Goal: Task Accomplishment & Management: Use online tool/utility

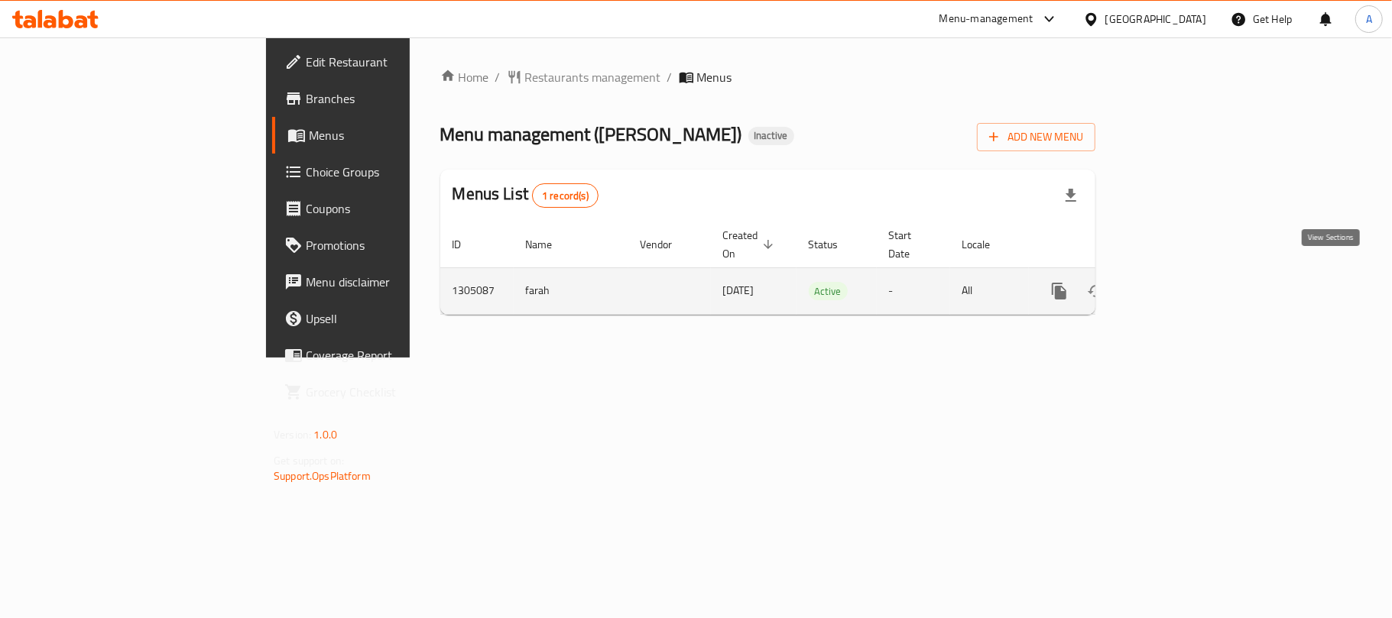
click at [1179, 282] on icon "enhanced table" at bounding box center [1169, 291] width 18 height 18
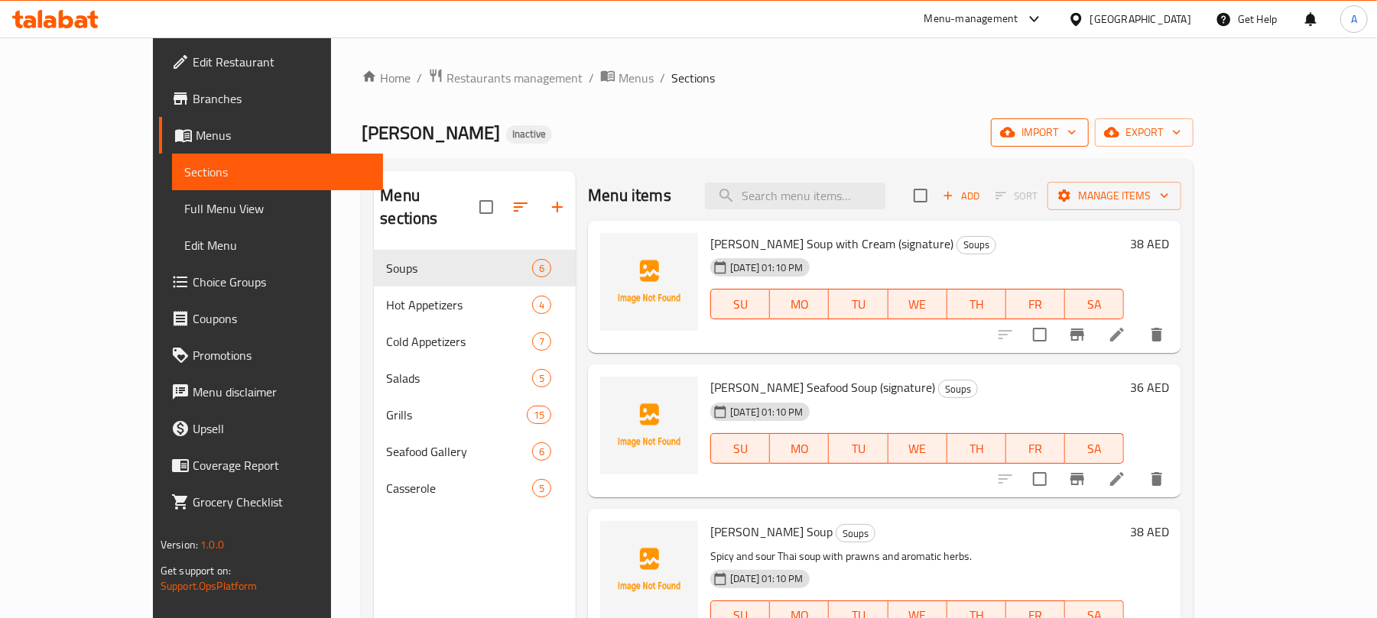
click at [1076, 141] on span "import" at bounding box center [1039, 132] width 73 height 19
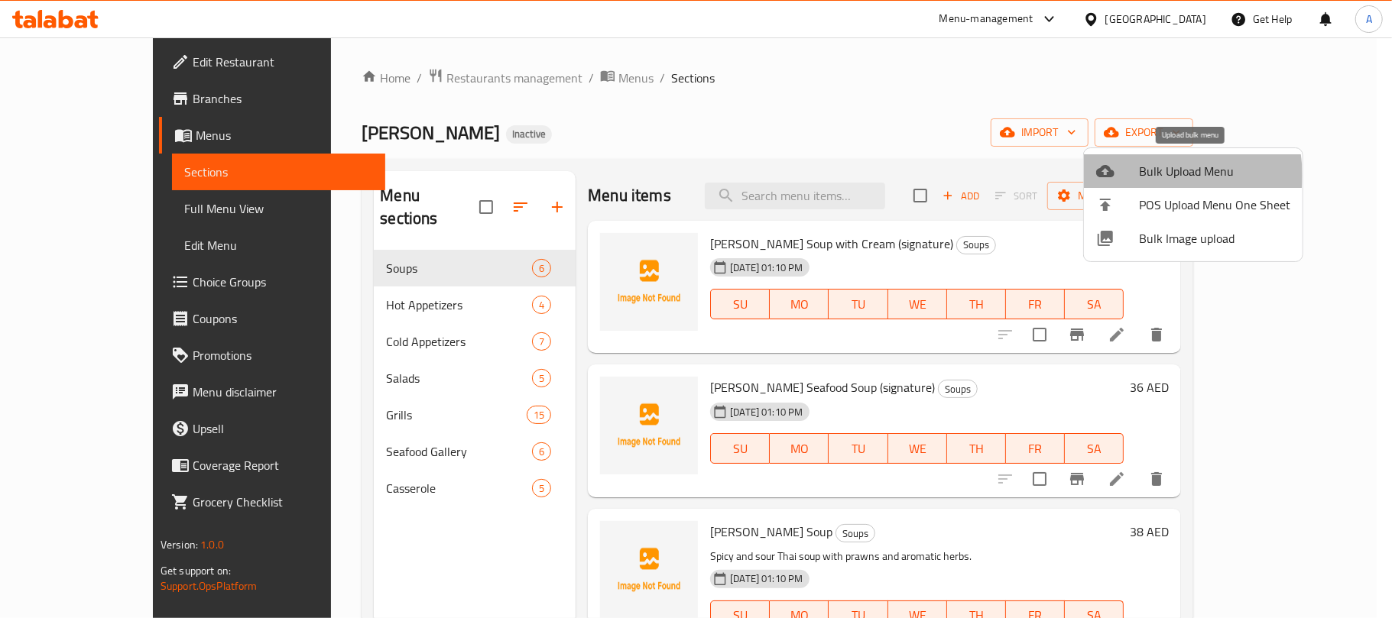
click at [1157, 175] on span "Bulk Upload Menu" at bounding box center [1214, 171] width 151 height 18
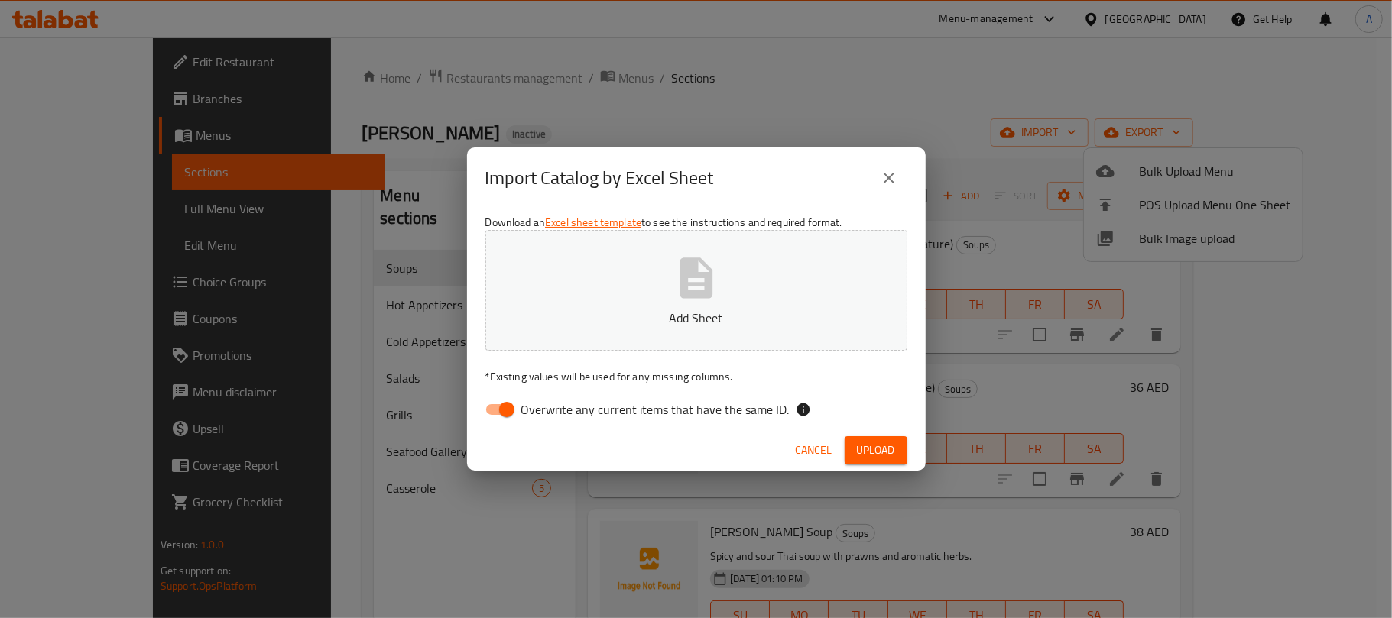
click at [677, 407] on span "Overwrite any current items that have the same ID." at bounding box center [655, 410] width 268 height 18
click at [550, 407] on input "Overwrite any current items that have the same ID." at bounding box center [506, 409] width 87 height 29
checkbox input "false"
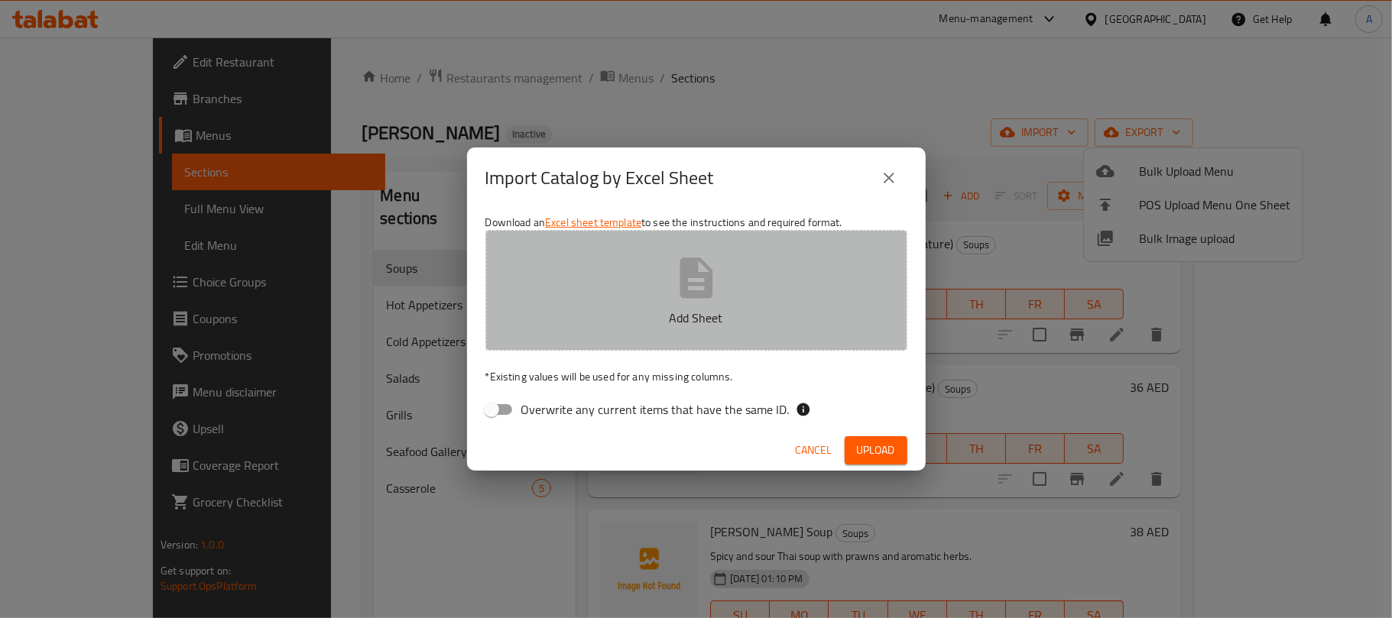
click at [674, 300] on icon "button" at bounding box center [696, 278] width 49 height 49
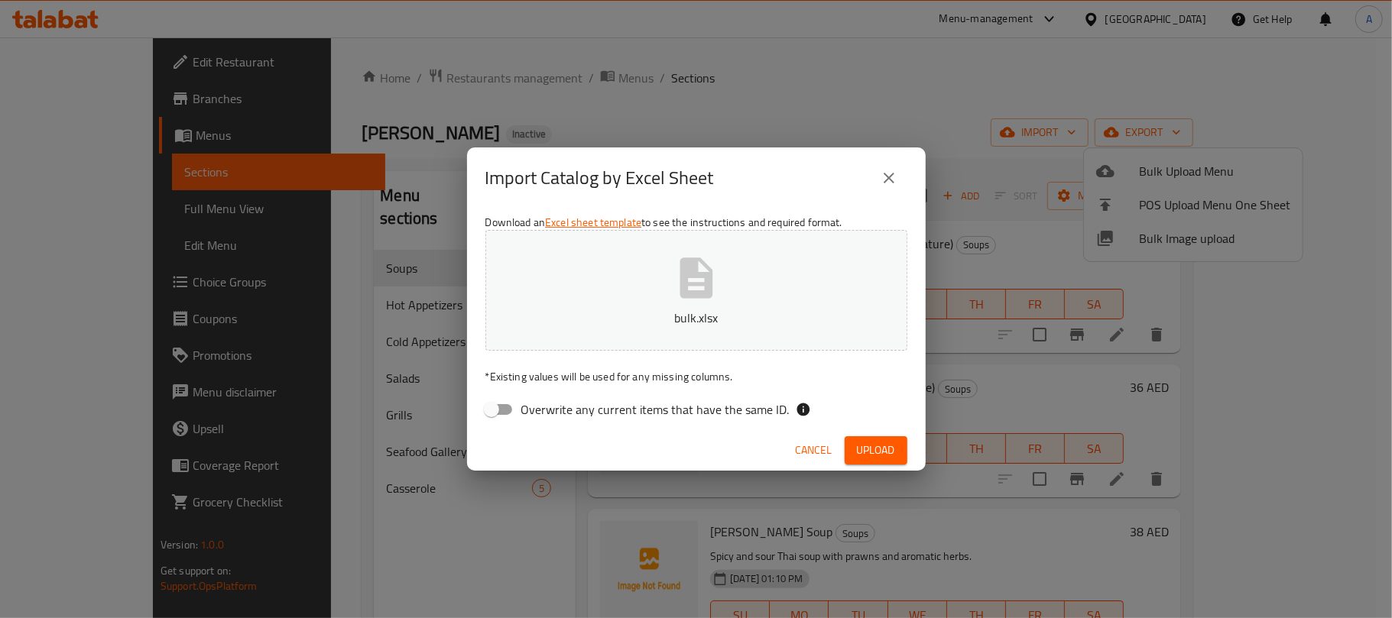
click at [878, 459] on span "Upload" at bounding box center [876, 450] width 38 height 19
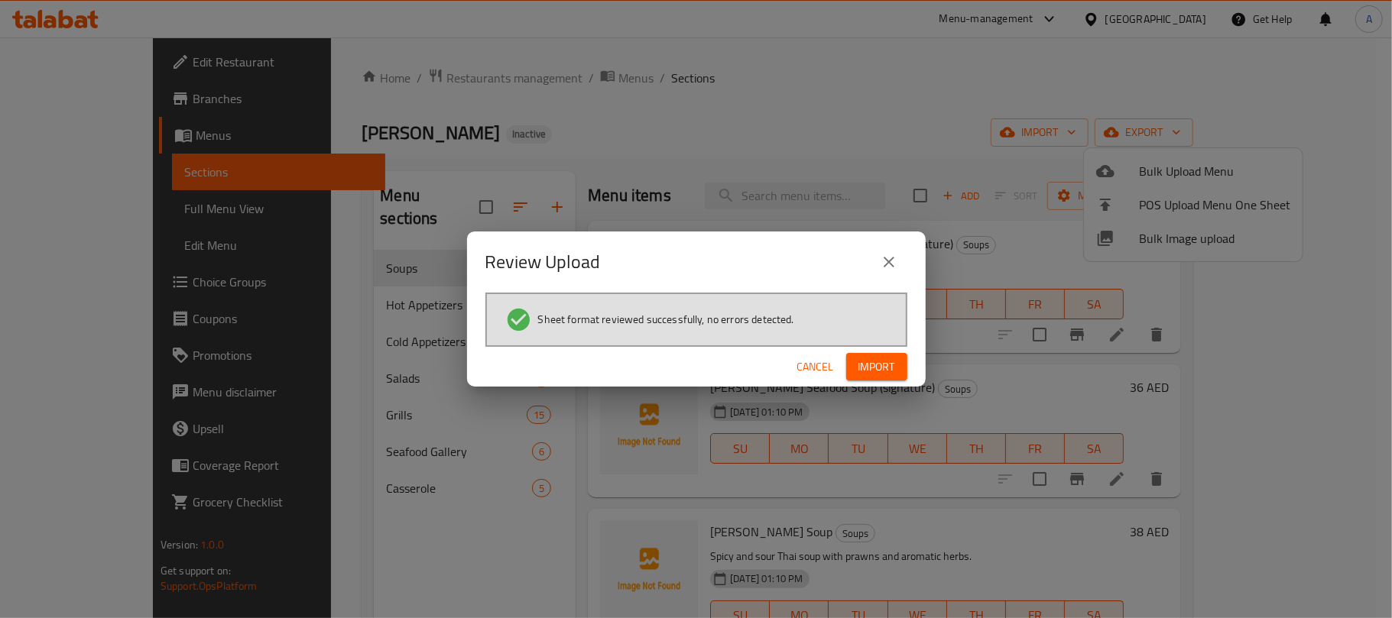
click at [869, 361] on span "Import" at bounding box center [876, 367] width 37 height 19
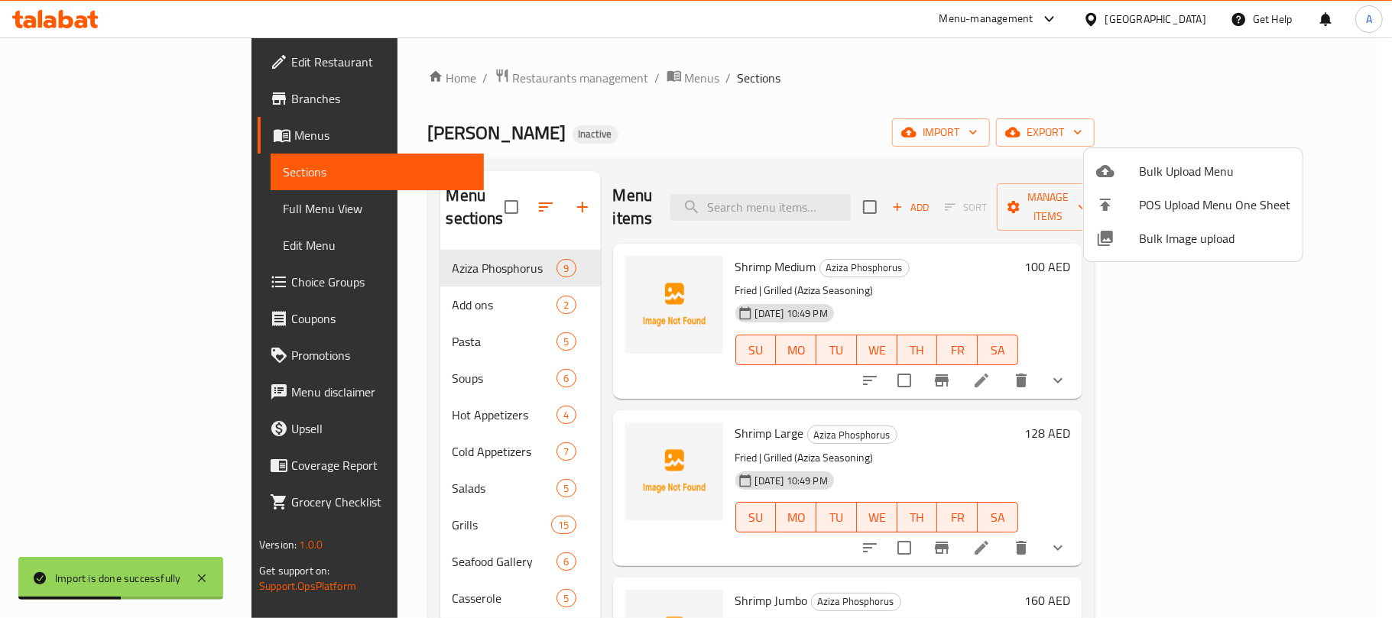
click at [116, 205] on div at bounding box center [696, 309] width 1392 height 618
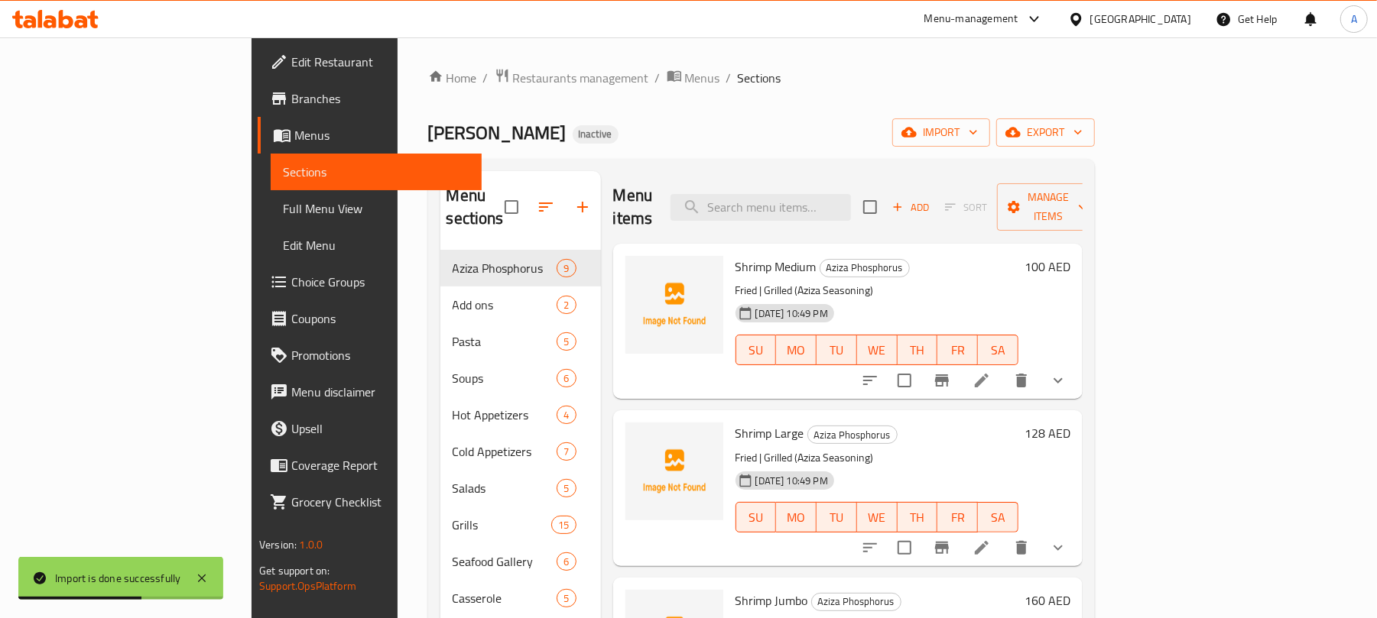
click at [283, 205] on span "Full Menu View" at bounding box center [376, 209] width 187 height 18
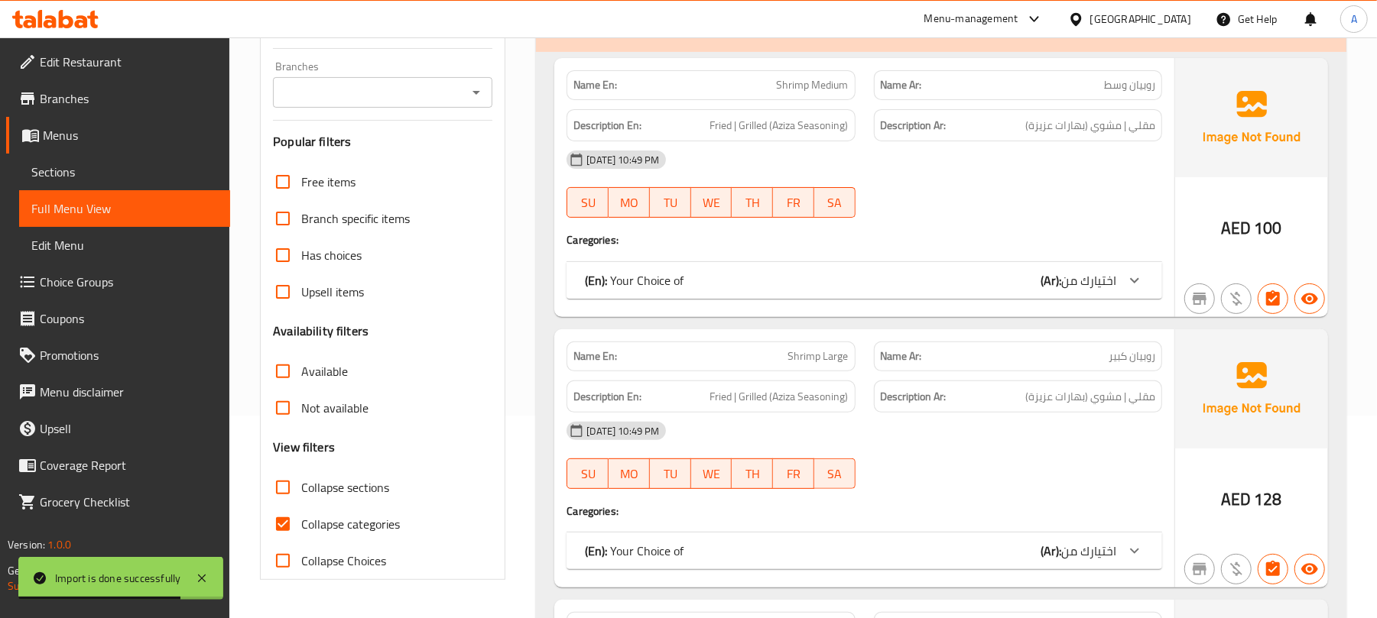
scroll to position [203, 0]
click at [358, 488] on span "Collapse sections" at bounding box center [345, 487] width 88 height 18
click at [301, 488] on input "Collapse sections" at bounding box center [282, 487] width 37 height 37
checkbox input "true"
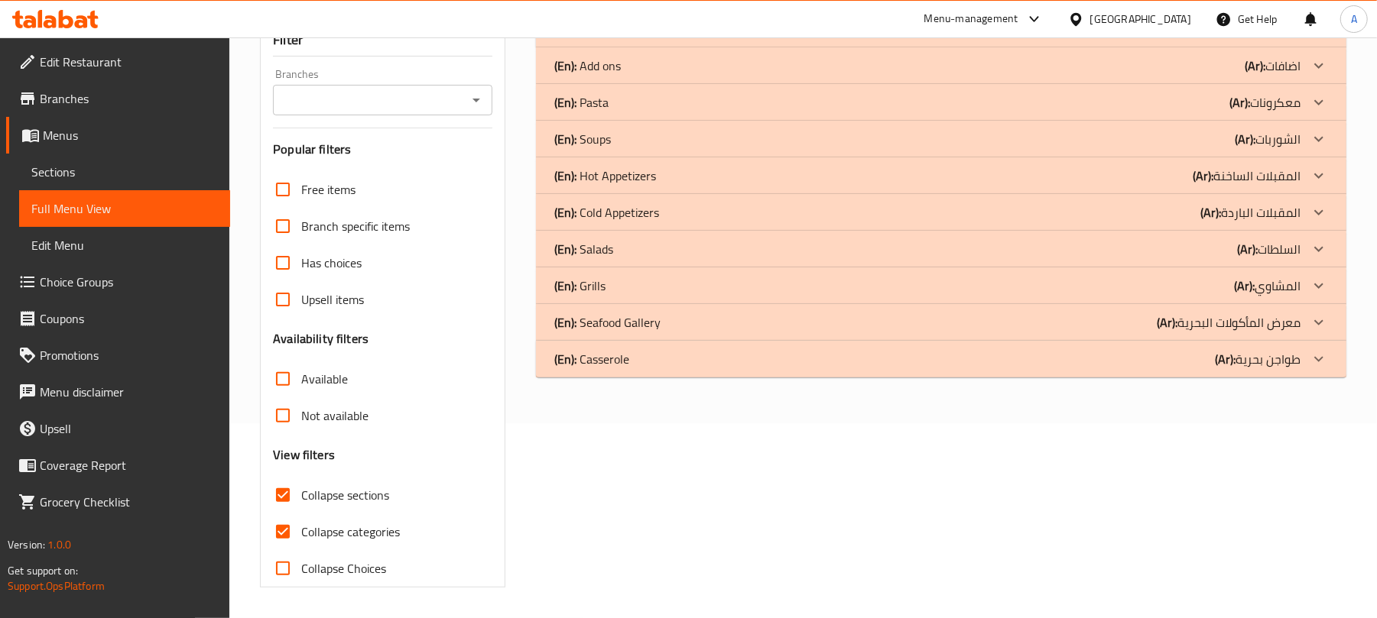
scroll to position [196, 0]
click at [358, 524] on span "Collapse categories" at bounding box center [350, 532] width 99 height 18
click at [301, 524] on input "Collapse categories" at bounding box center [282, 532] width 37 height 37
checkbox input "false"
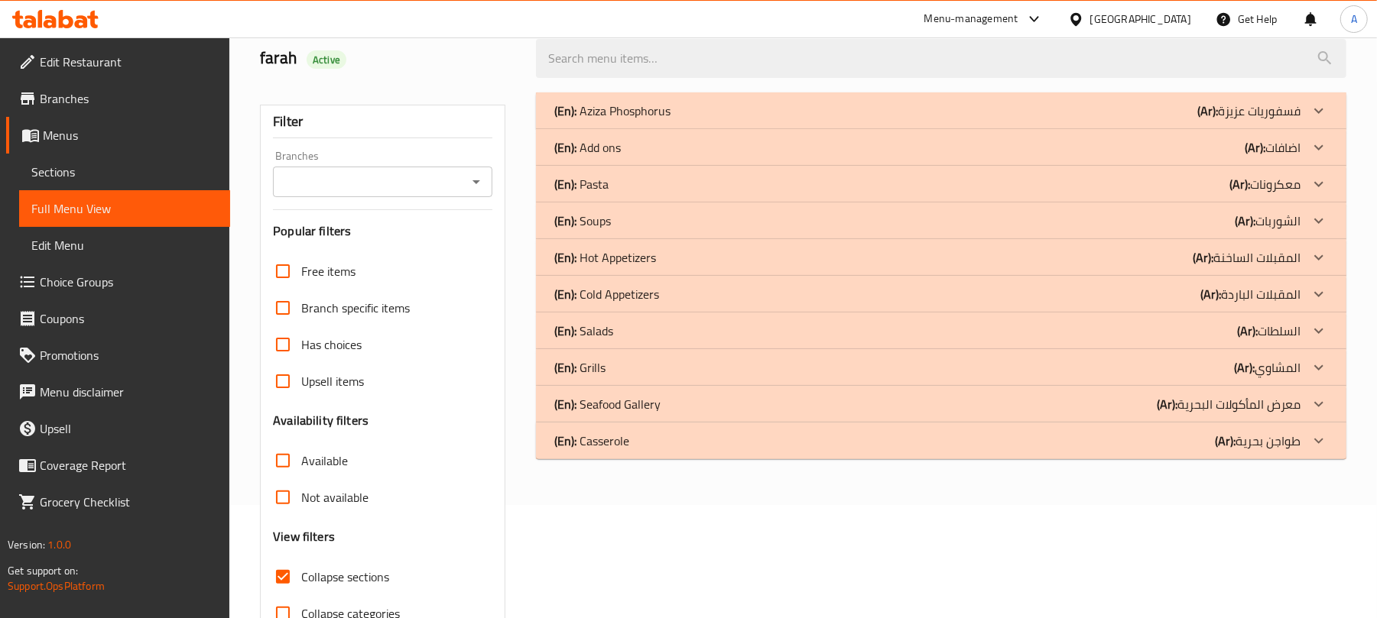
scroll to position [95, 0]
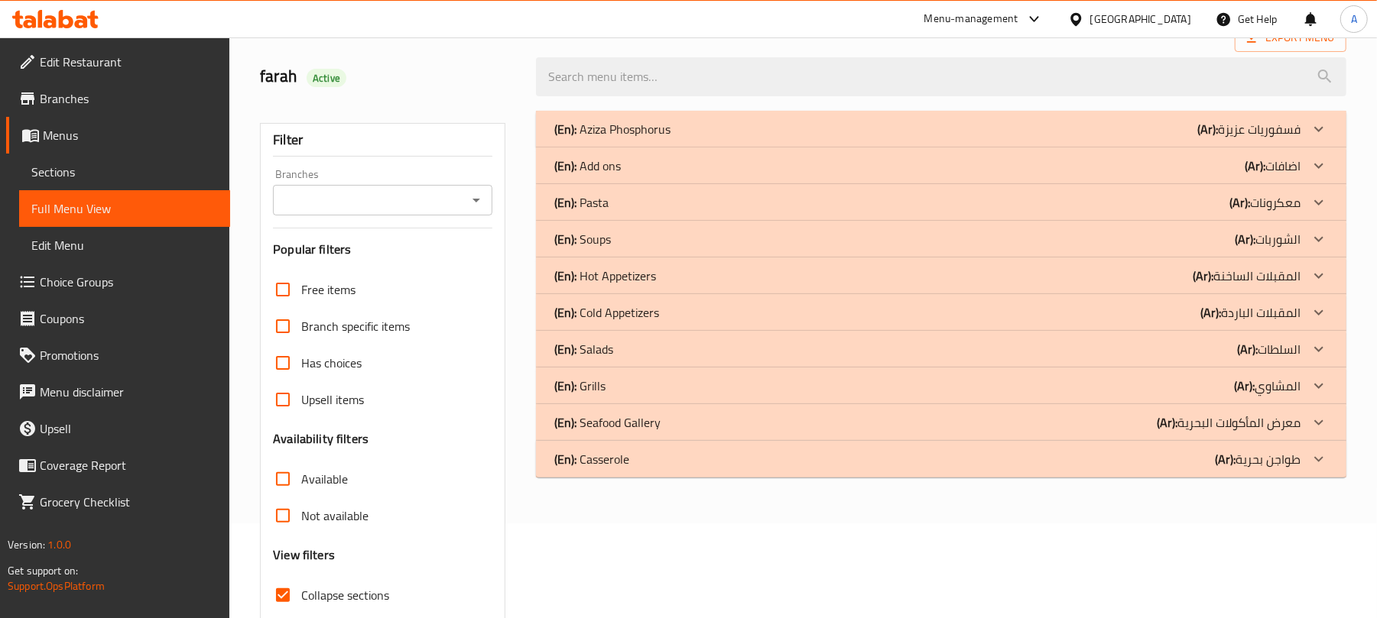
click at [991, 124] on div "(En): [PERSON_NAME] (Ar): فسفوريات عزيزة" at bounding box center [927, 129] width 746 height 18
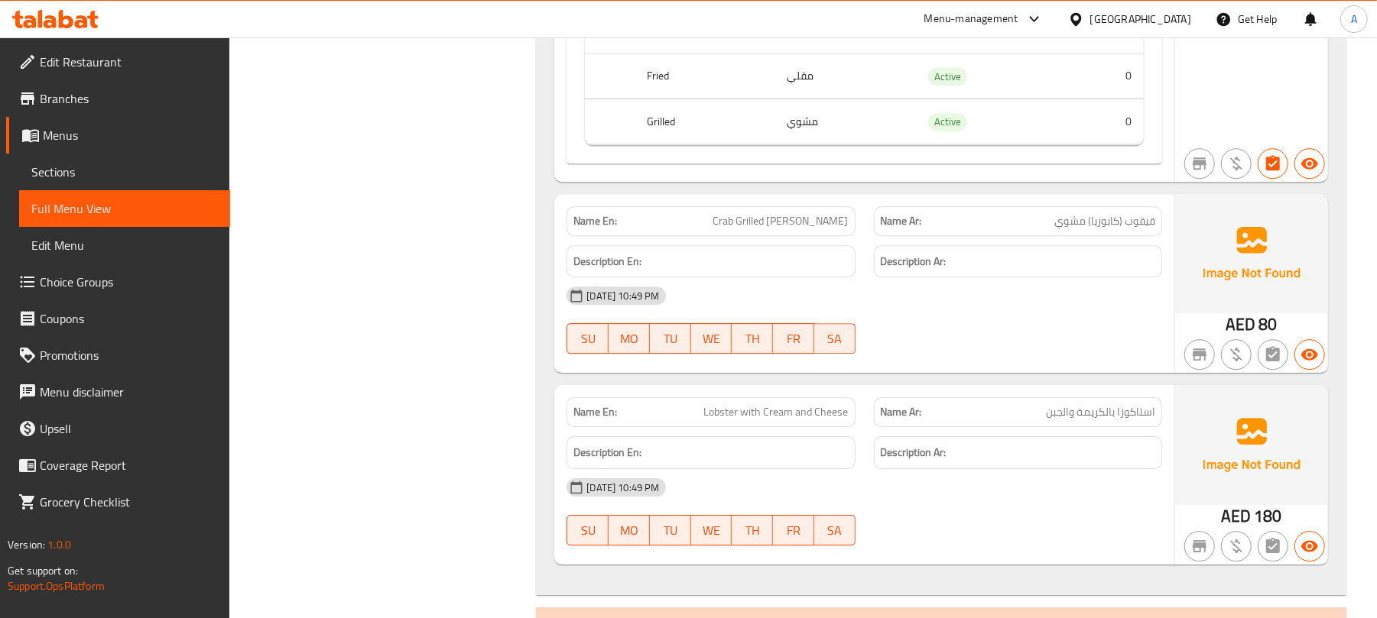
scroll to position [3626, 0]
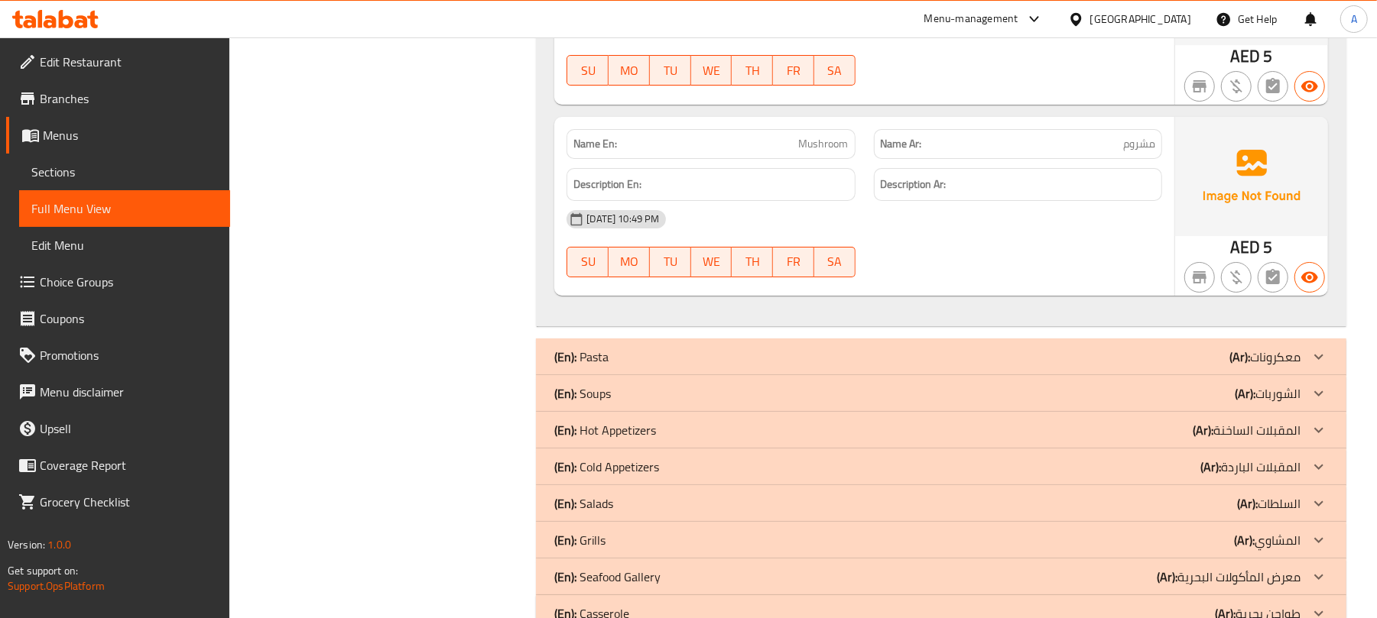
scroll to position [4058, 0]
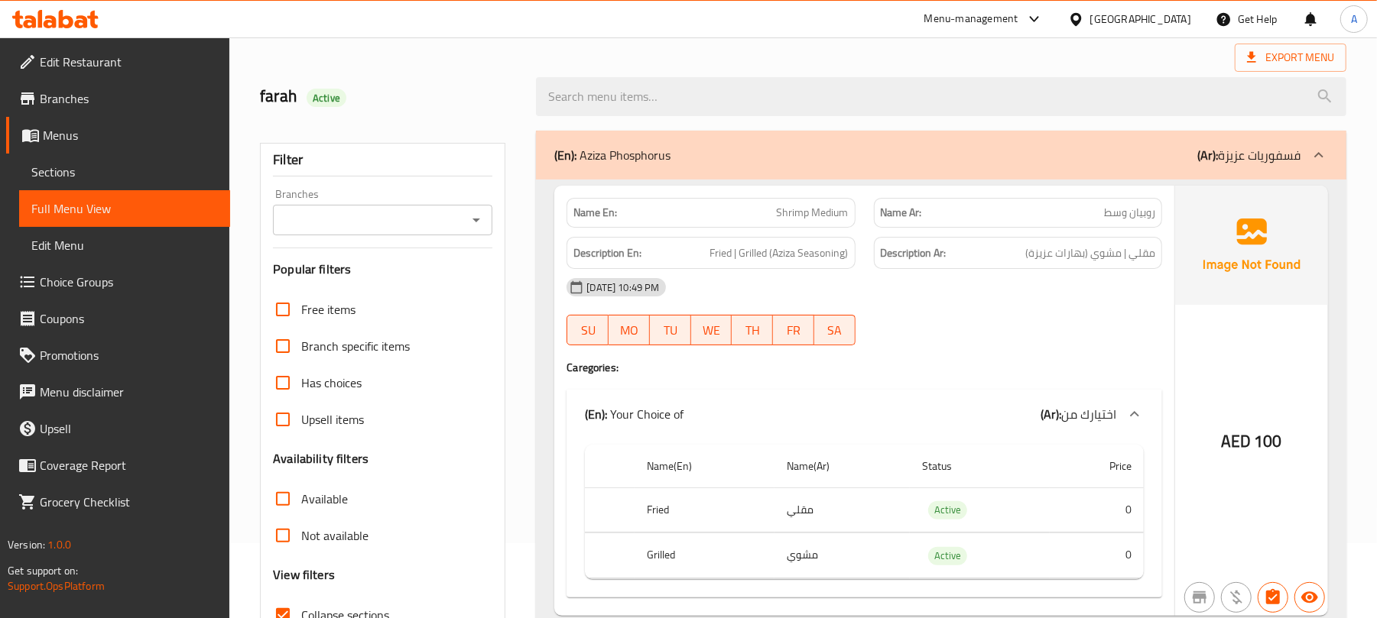
scroll to position [0, 0]
